Goal: Task Accomplishment & Management: Manage account settings

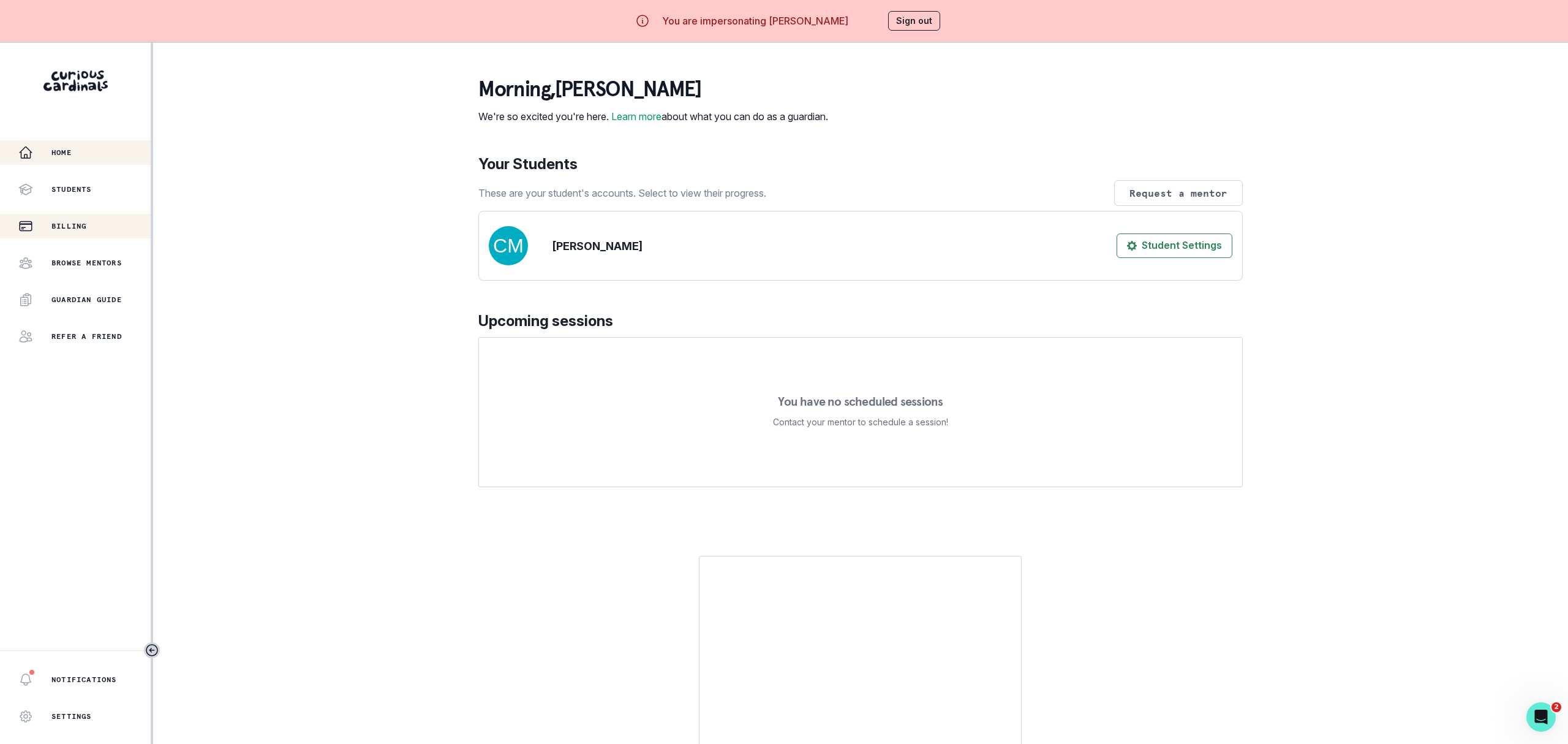
click at [70, 229] on p "Billing" at bounding box center [69, 226] width 35 height 10
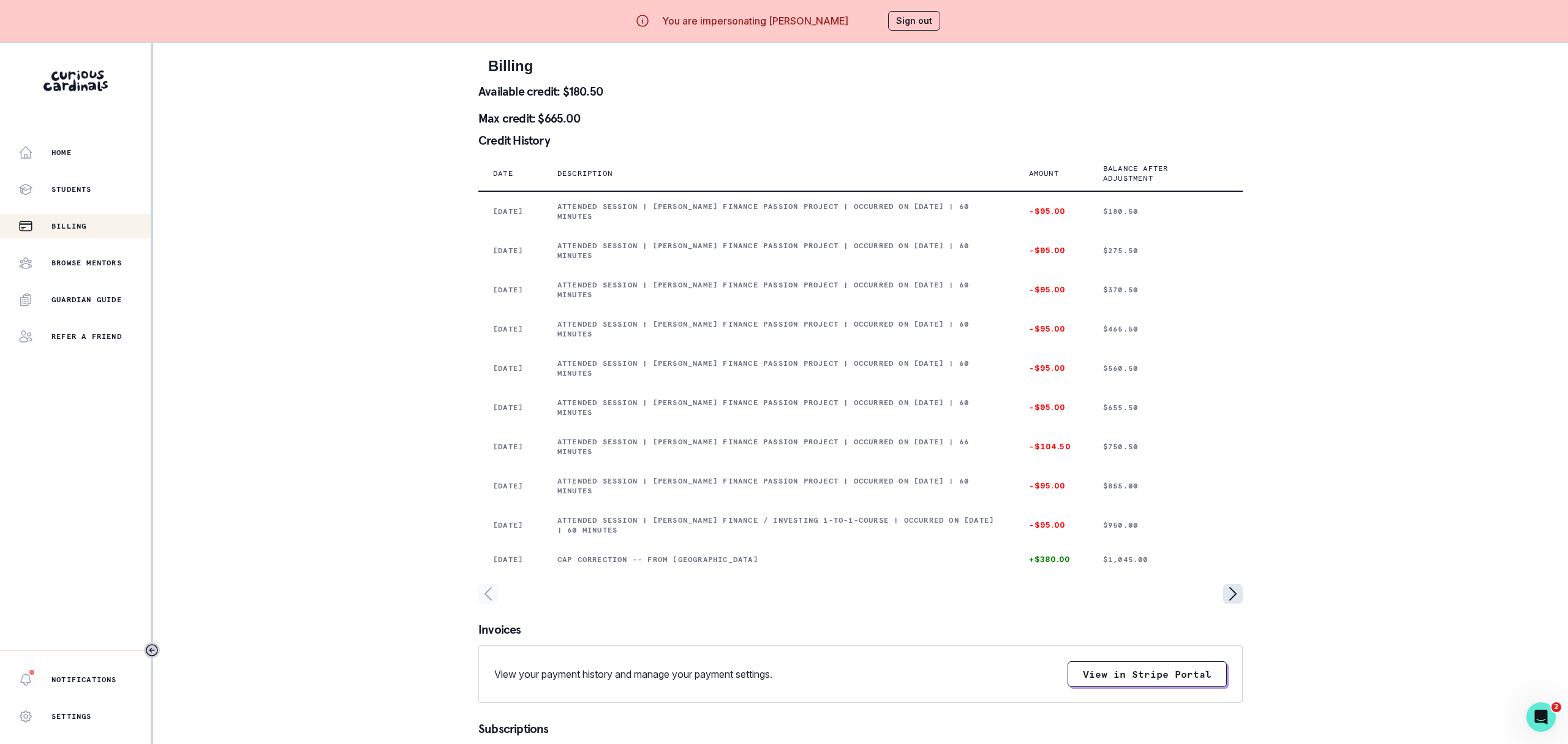
click at [1240, 604] on icon "page right" at bounding box center [1232, 593] width 19 height 19
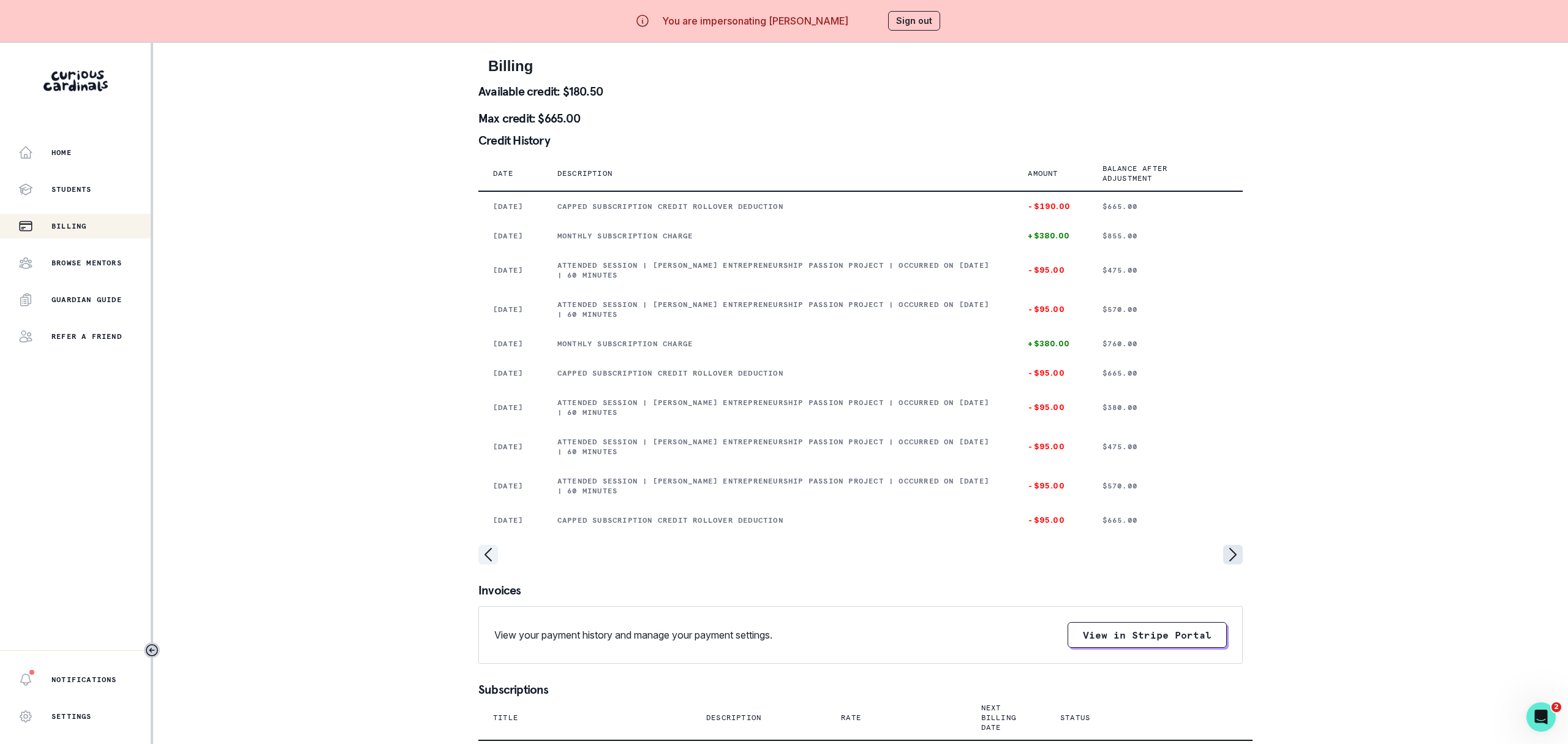
click at [1237, 565] on icon "page right" at bounding box center [1232, 554] width 19 height 19
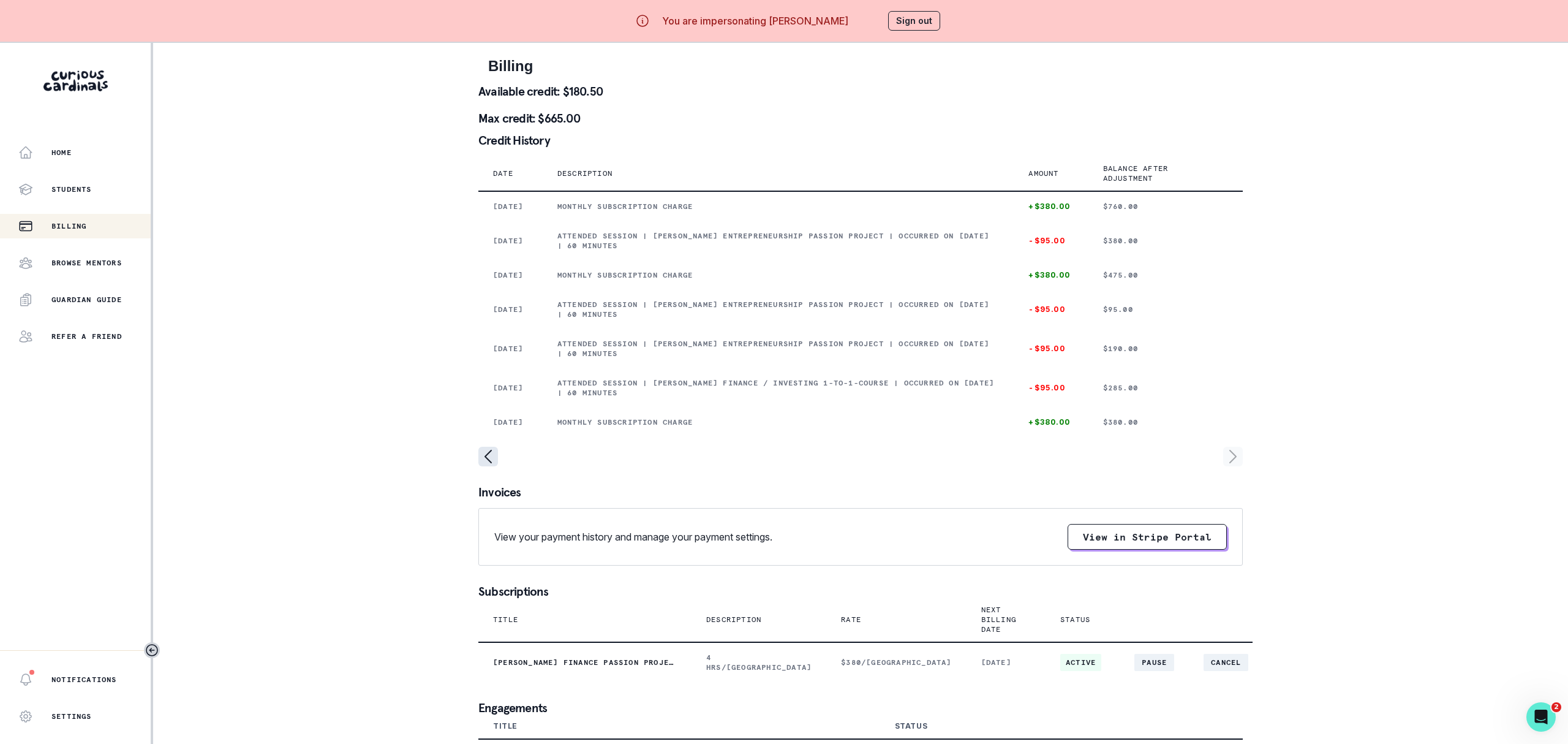
click at [486, 466] on icon "page left" at bounding box center [488, 456] width 19 height 19
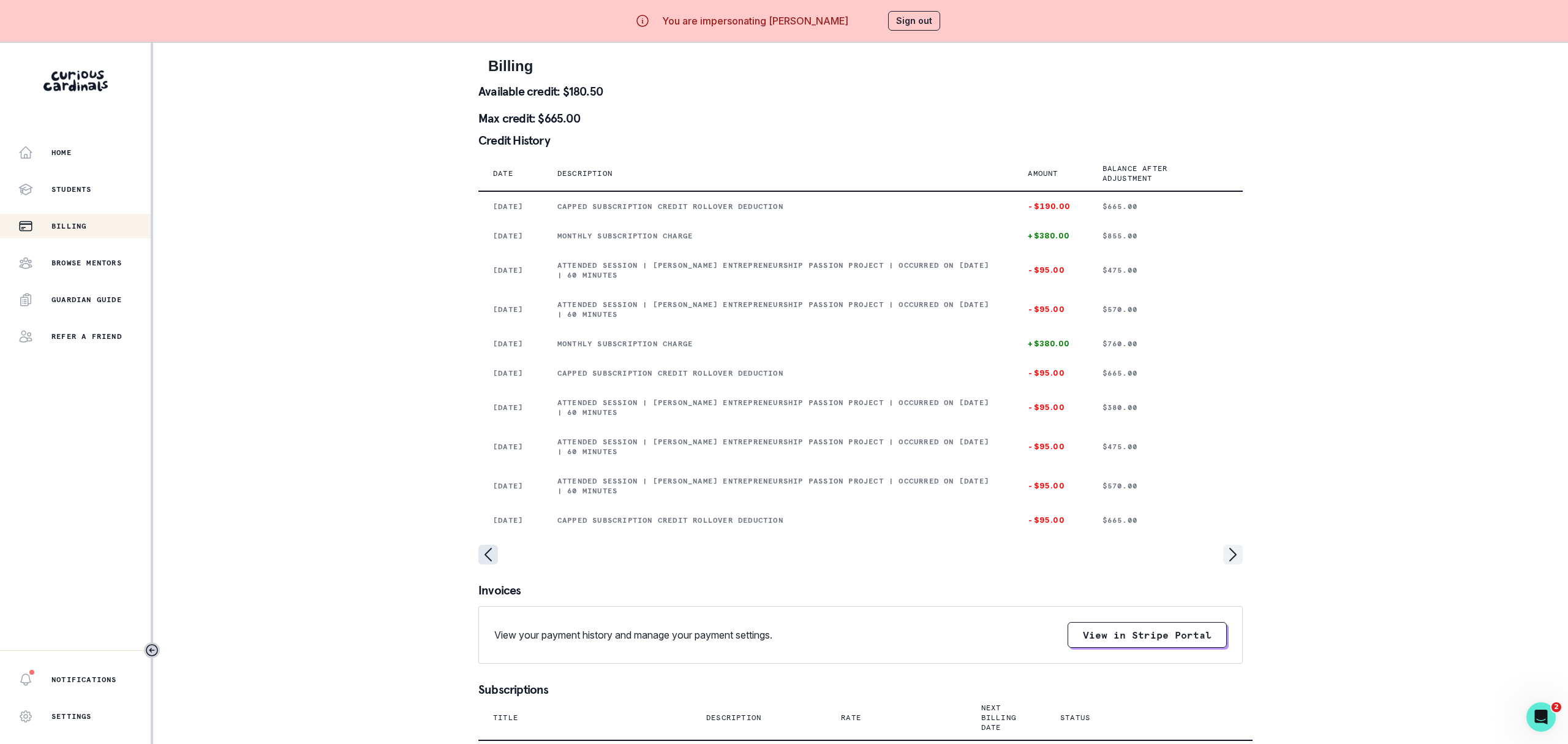
click at [486, 494] on div "Billing Available credit: $180.50 Max credit: $665.00 Credit History Date Descr…" at bounding box center [860, 470] width 764 height 854
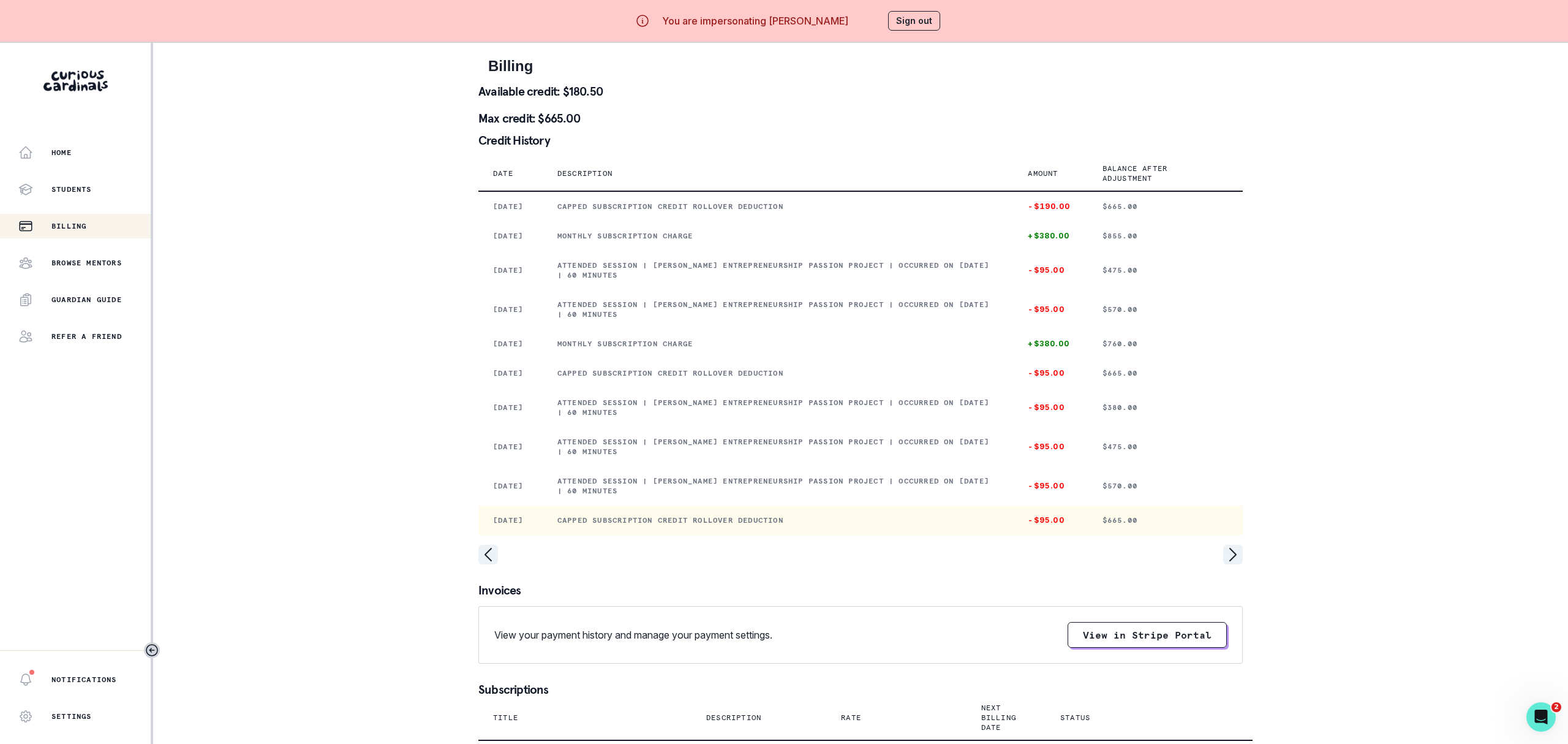
click at [483, 535] on td "[DATE]" at bounding box center [510, 520] width 64 height 29
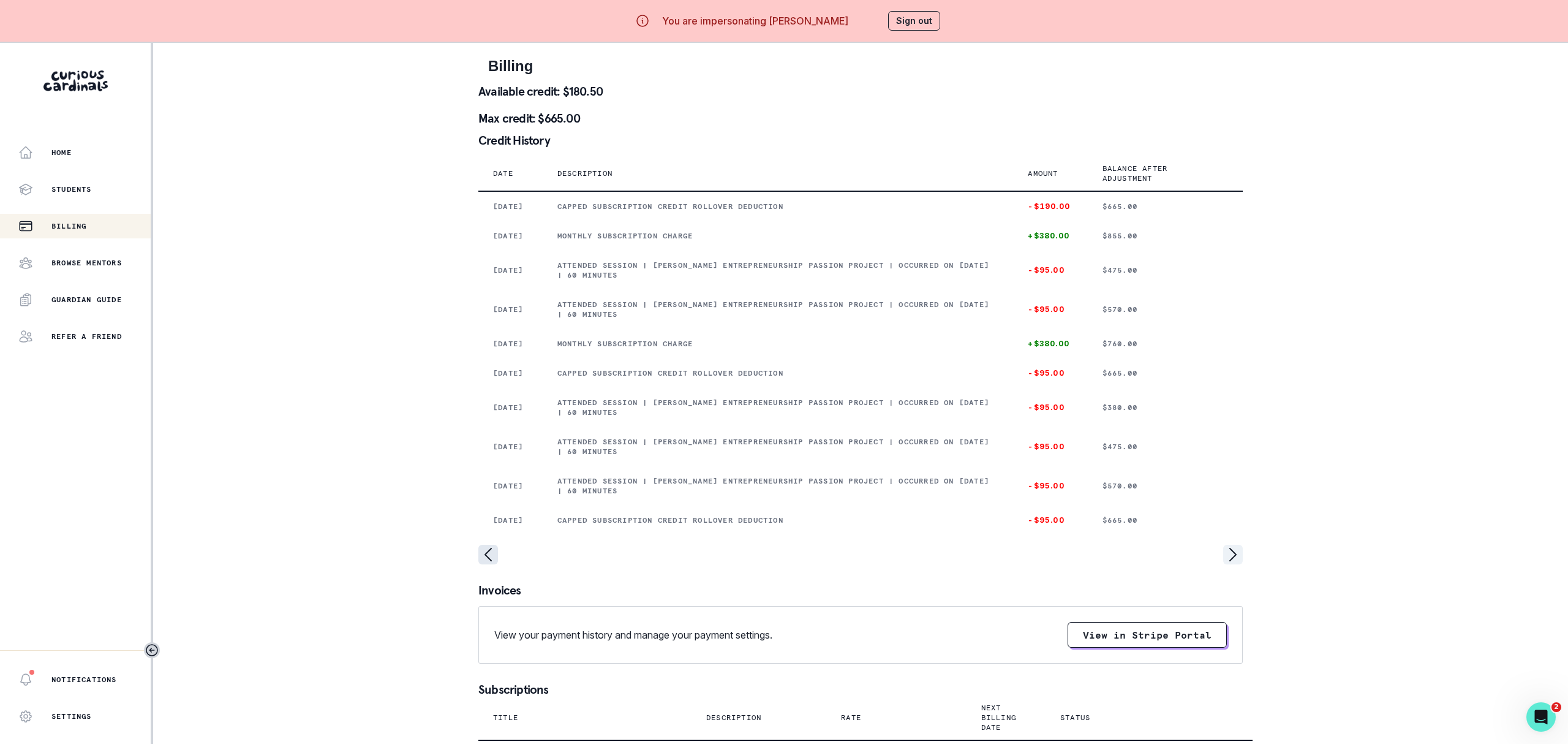
click at [488, 565] on icon "page left" at bounding box center [488, 554] width 19 height 19
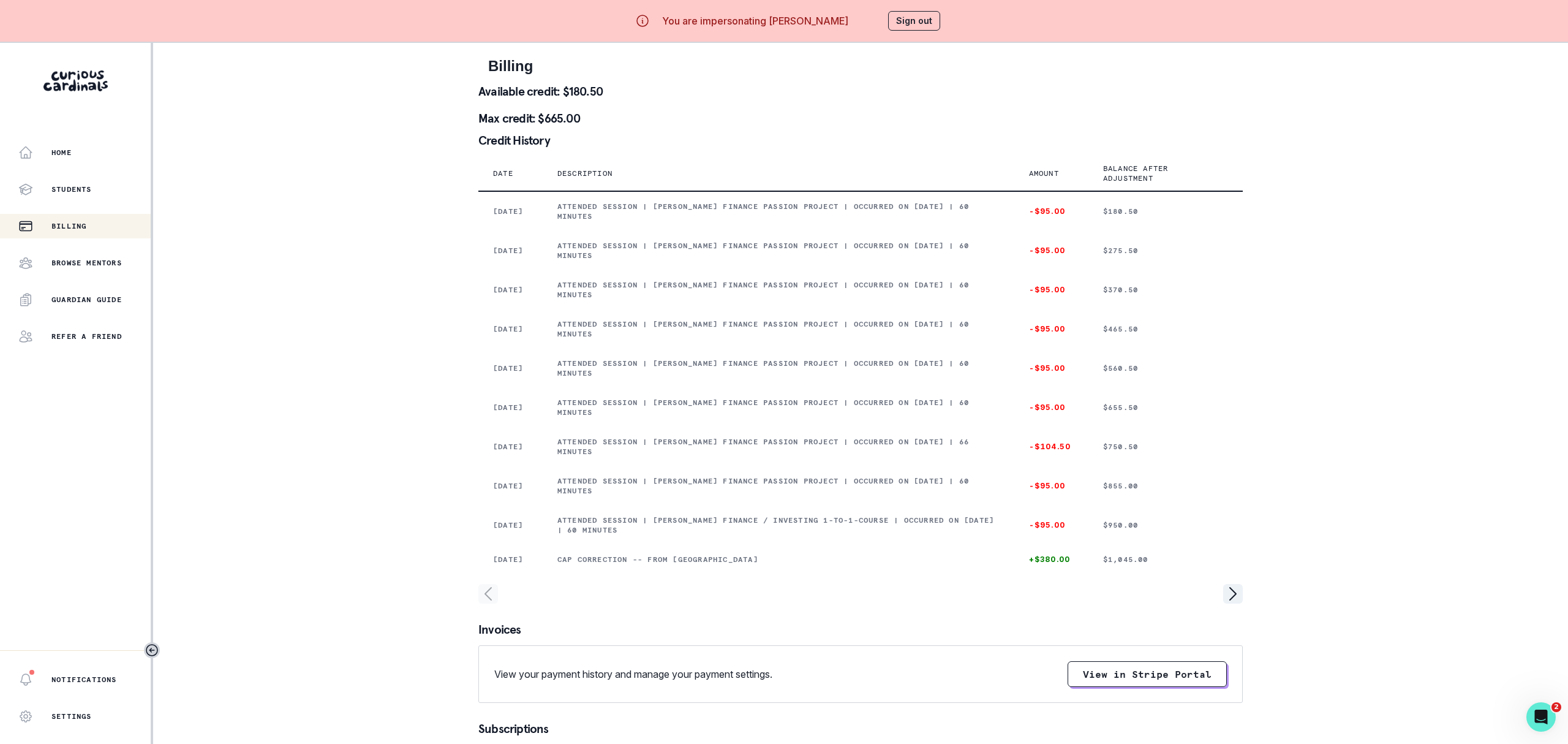
click at [940, 26] on div "You are impersonating [PERSON_NAME] Sign out" at bounding box center [784, 21] width 348 height 29
click at [930, 26] on button "Sign out" at bounding box center [914, 21] width 52 height 19
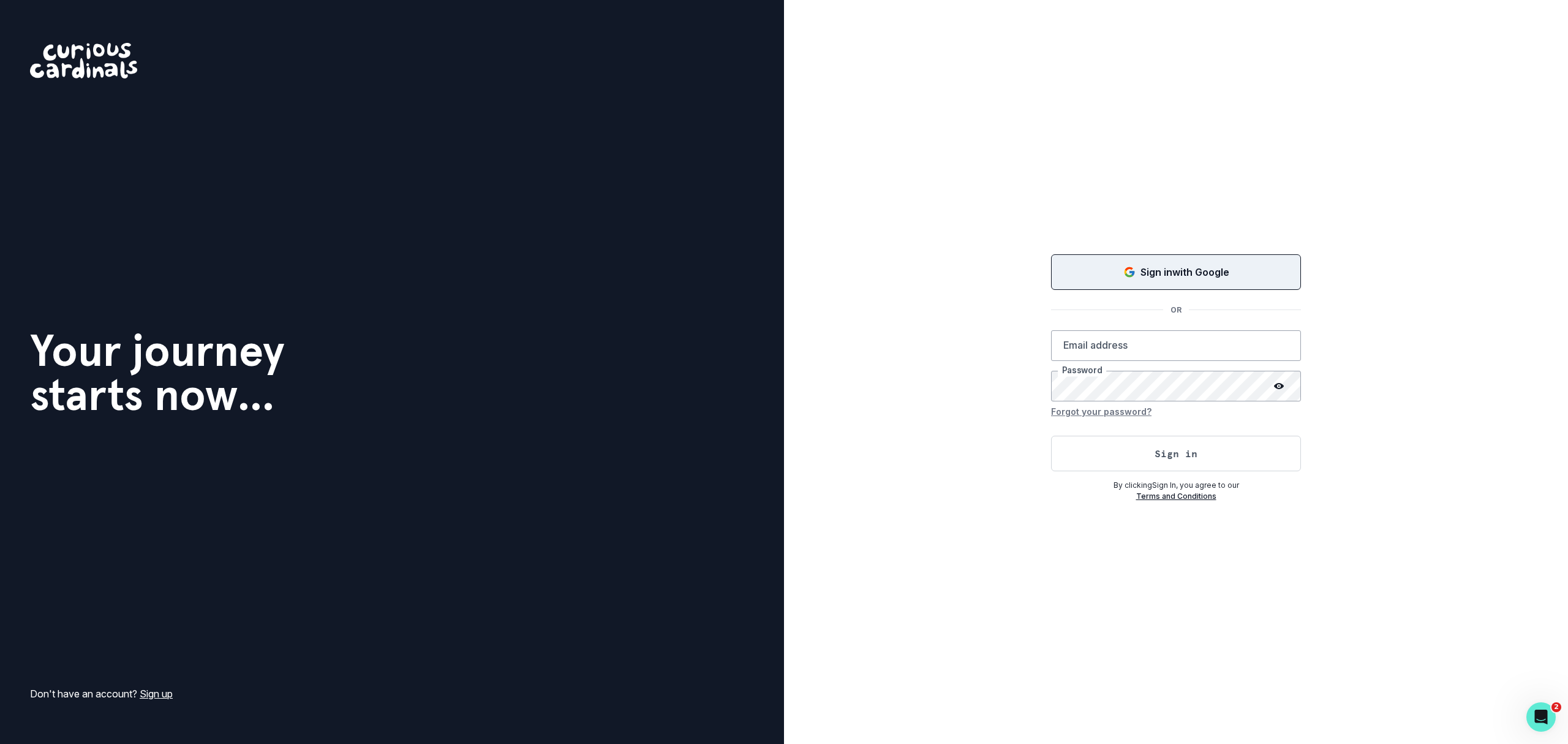
click at [1118, 278] on div "Sign in with Google" at bounding box center [1176, 272] width 219 height 15
